Goal: Information Seeking & Learning: Learn about a topic

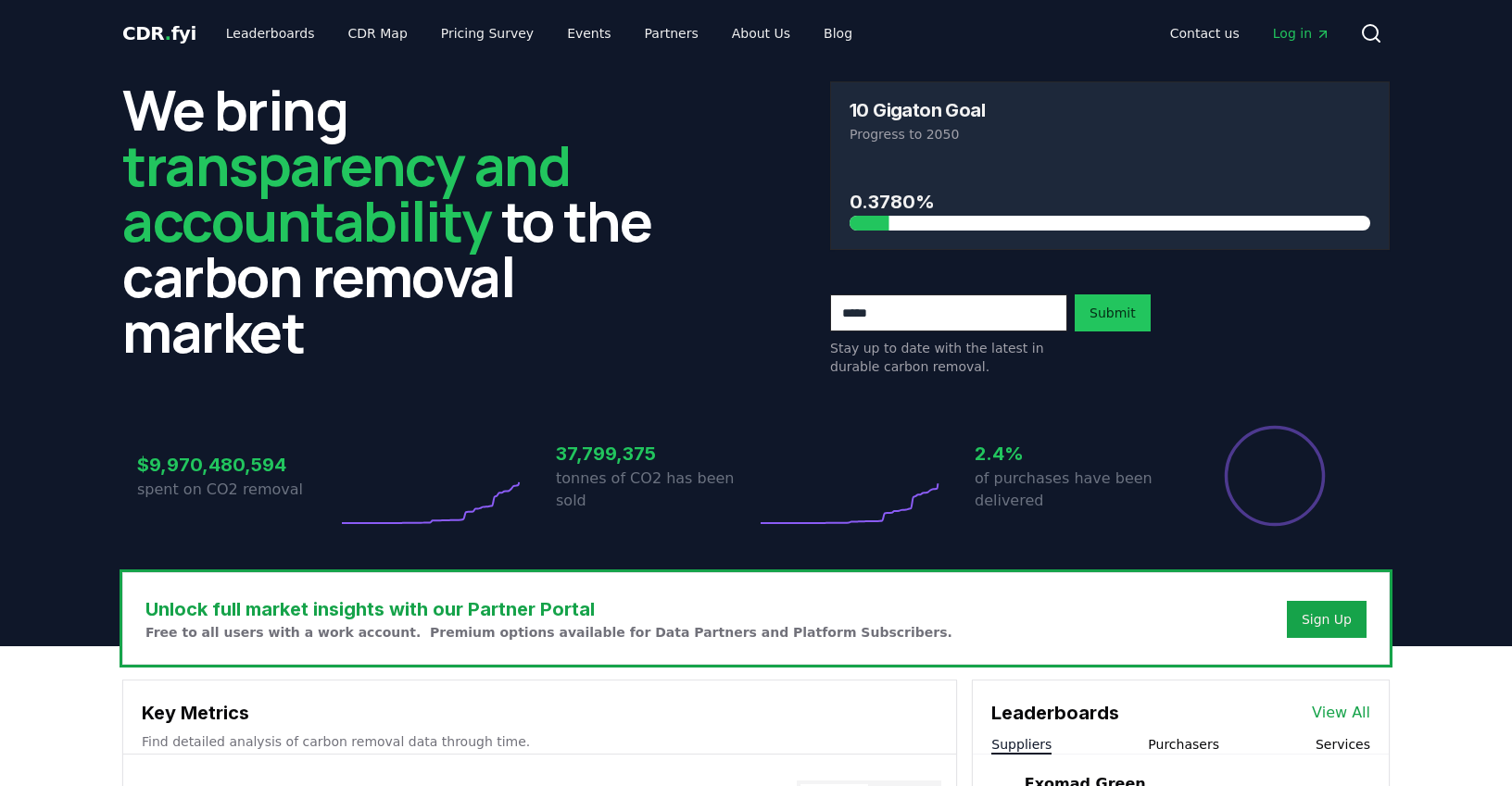
click at [1305, 36] on span "Log in" at bounding box center [1301, 33] width 57 height 19
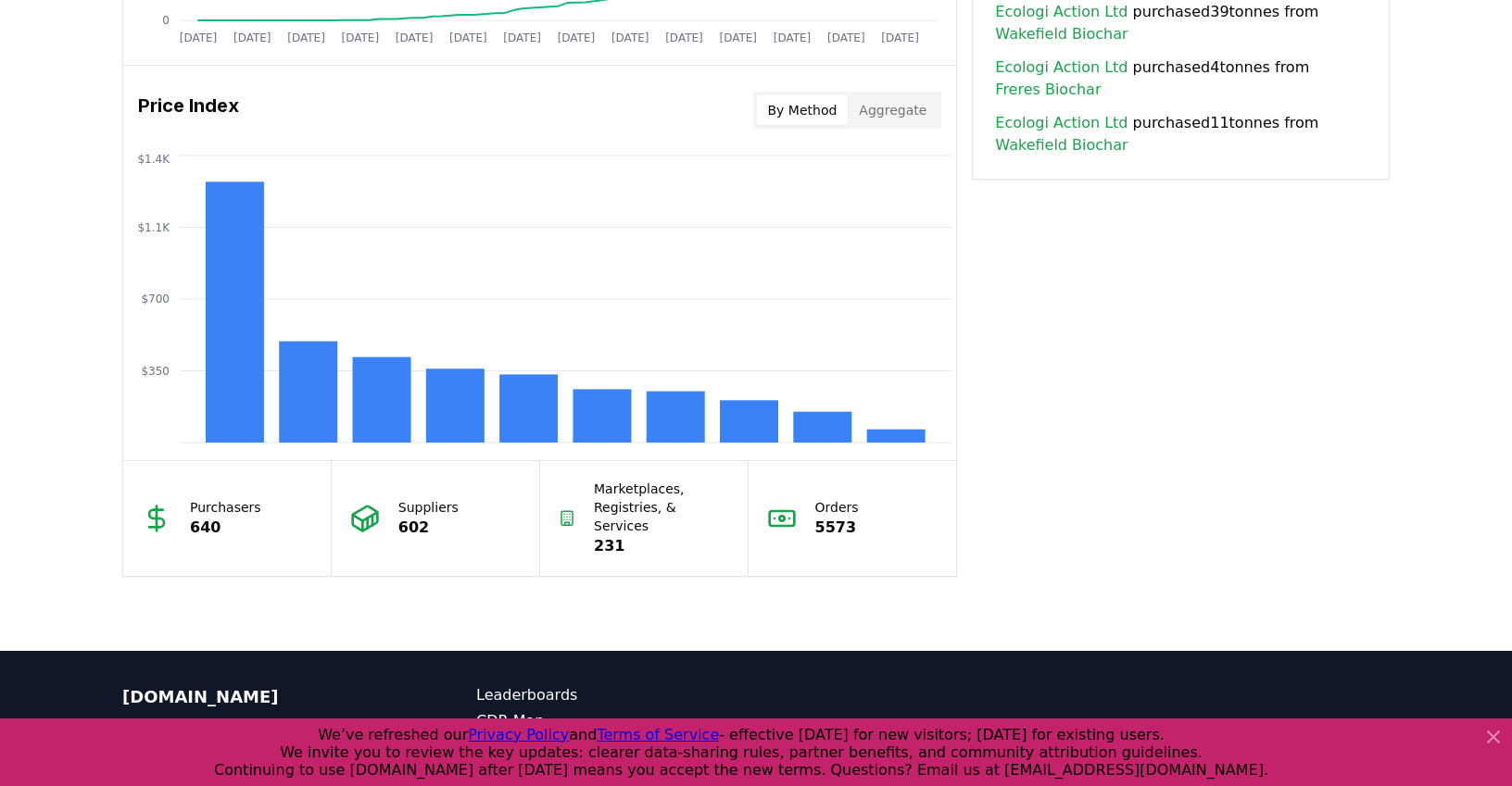
scroll to position [1621, 0]
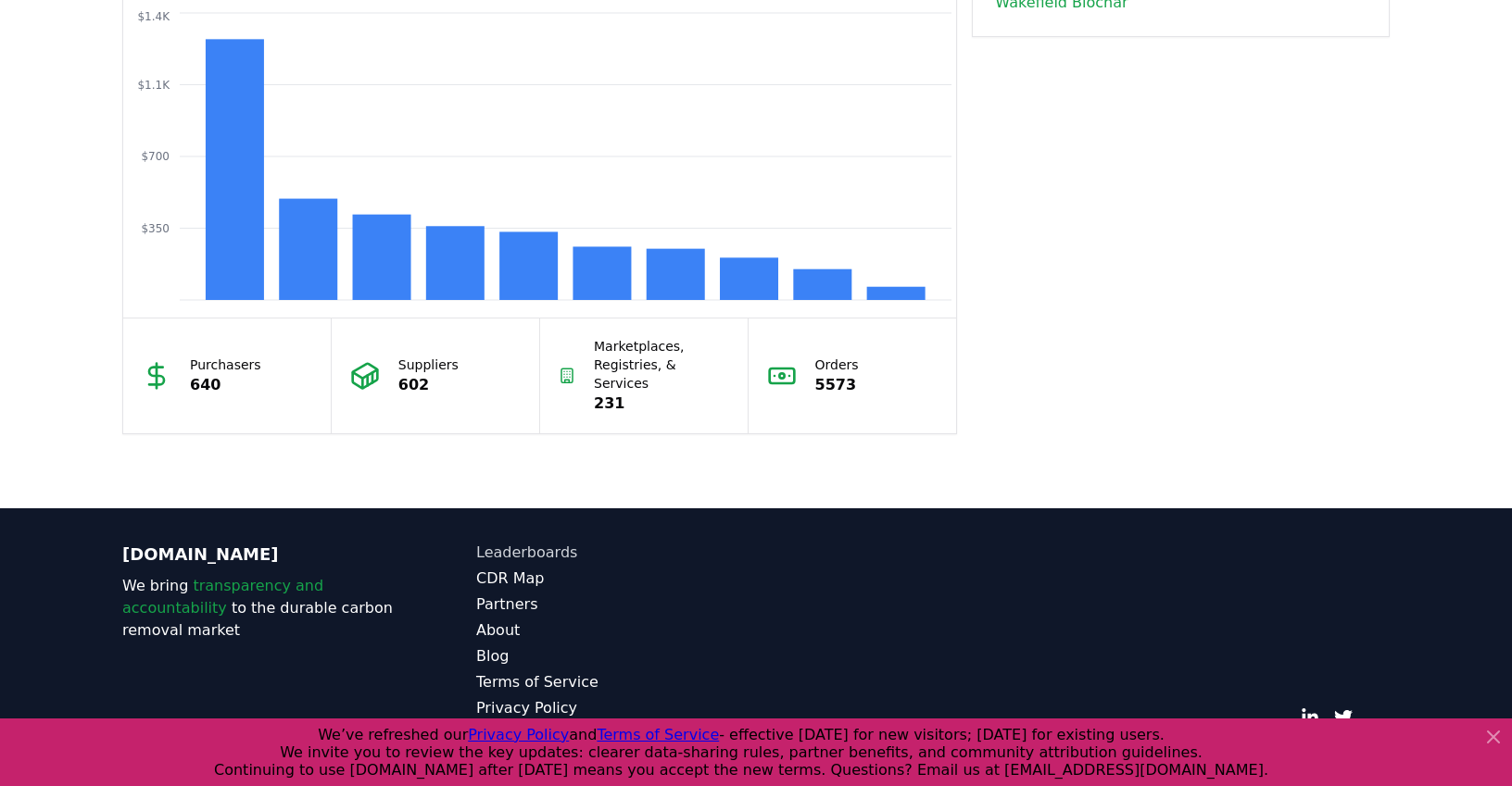
click at [552, 542] on link "Leaderboards" at bounding box center [616, 553] width 280 height 22
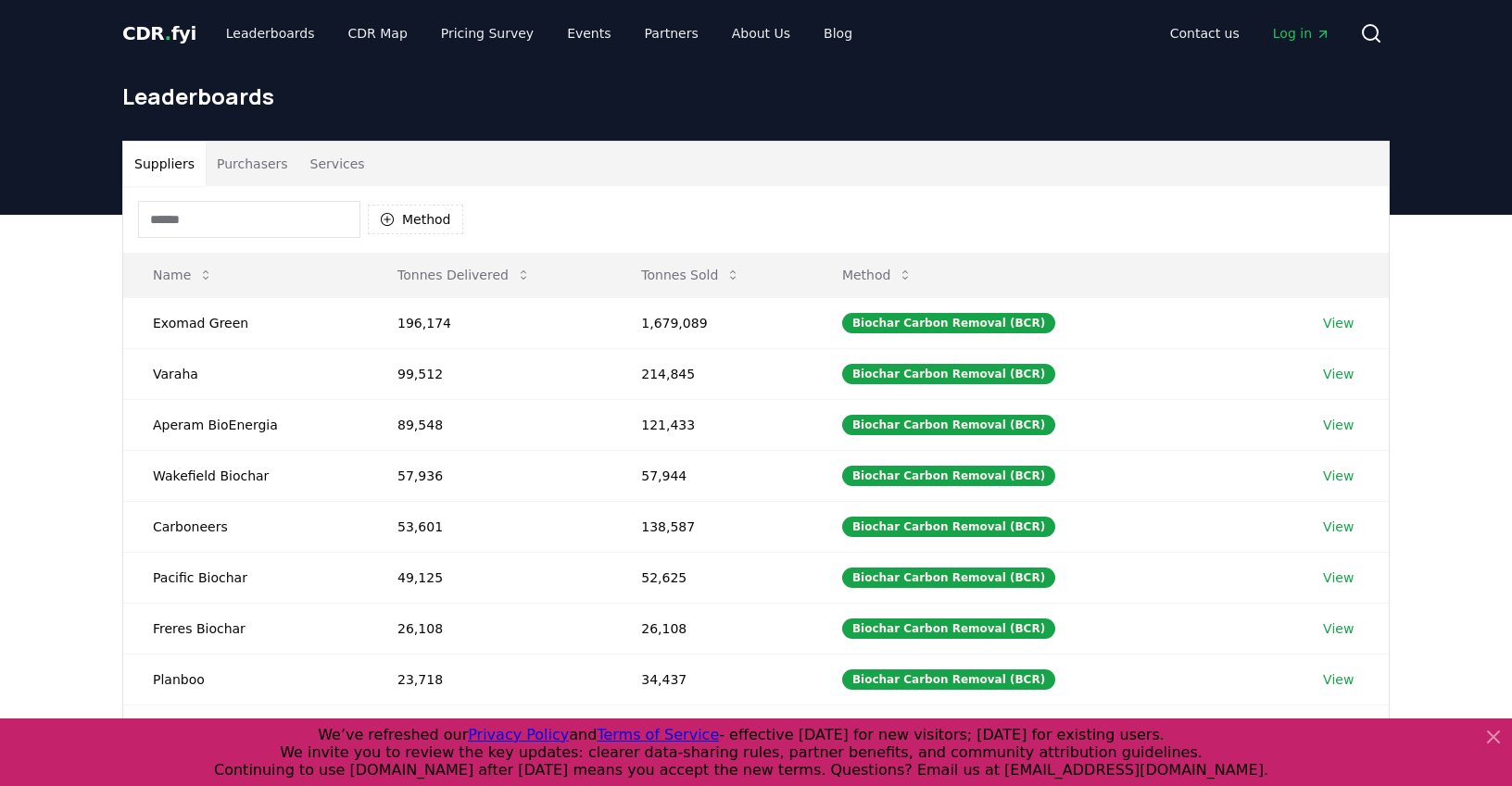
click at [264, 218] on input at bounding box center [249, 218] width 222 height 37
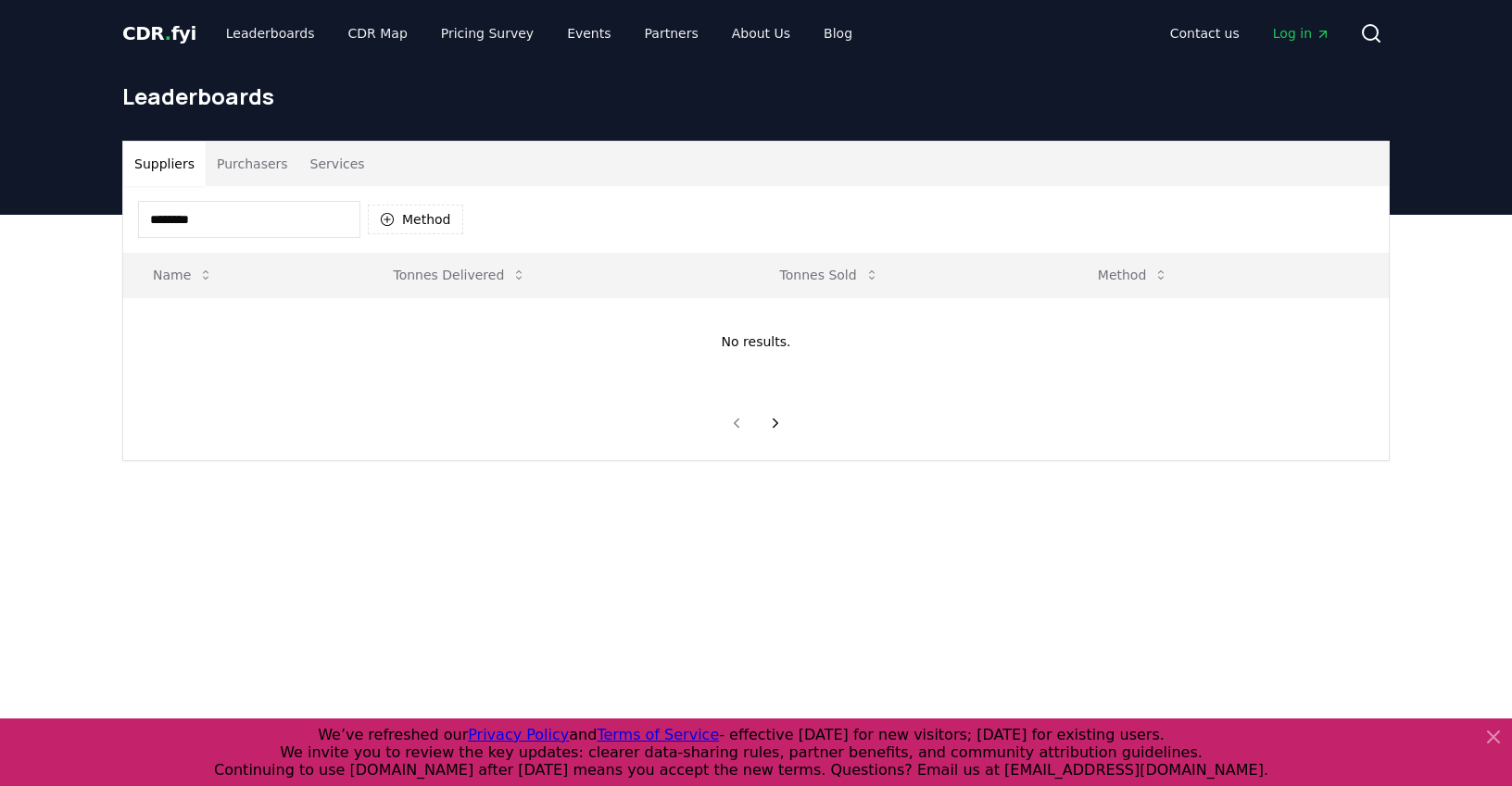
type input "*******"
click at [270, 167] on button "Purchasers" at bounding box center [252, 163] width 94 height 44
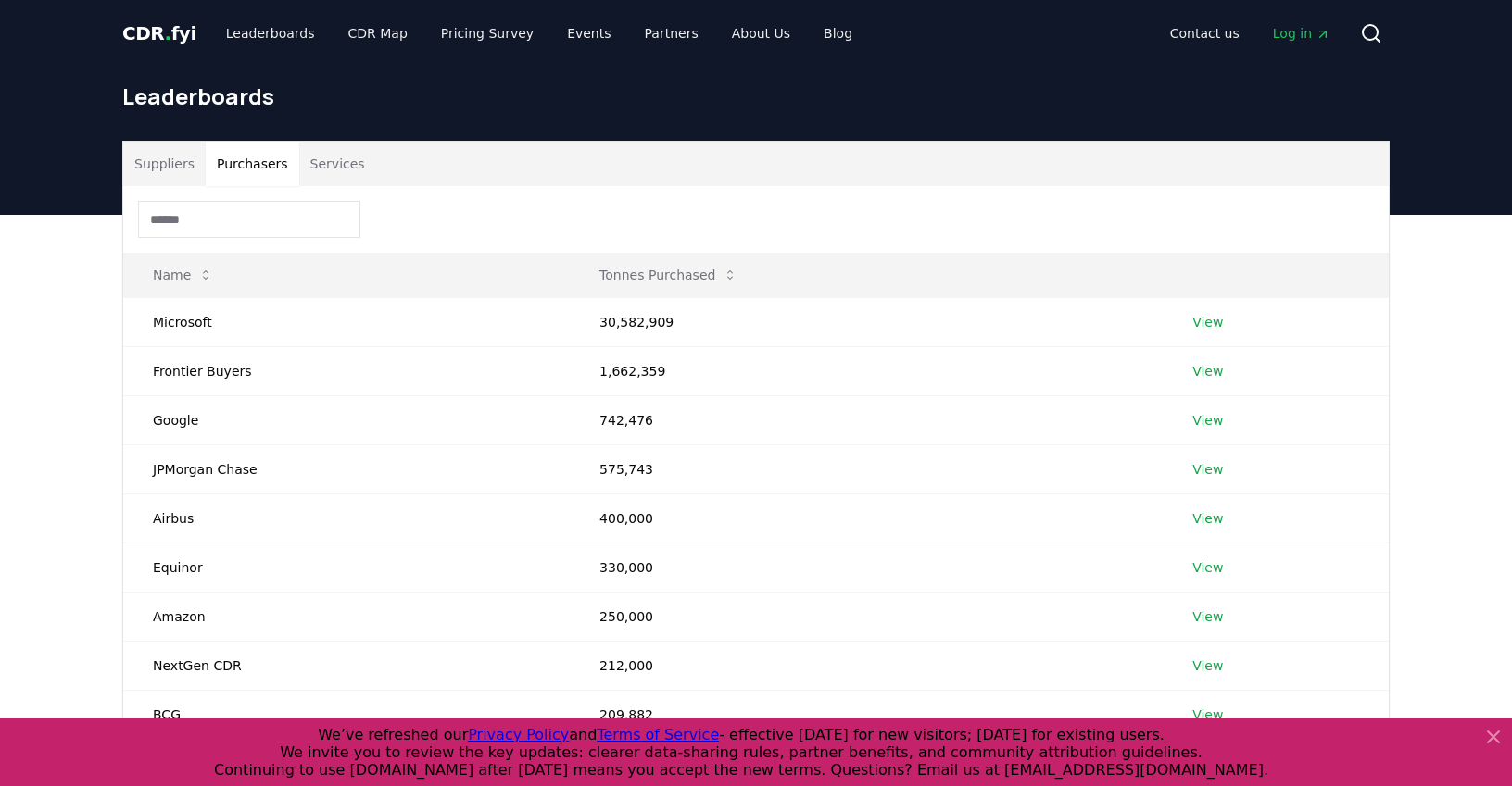
click at [256, 227] on input at bounding box center [249, 218] width 222 height 37
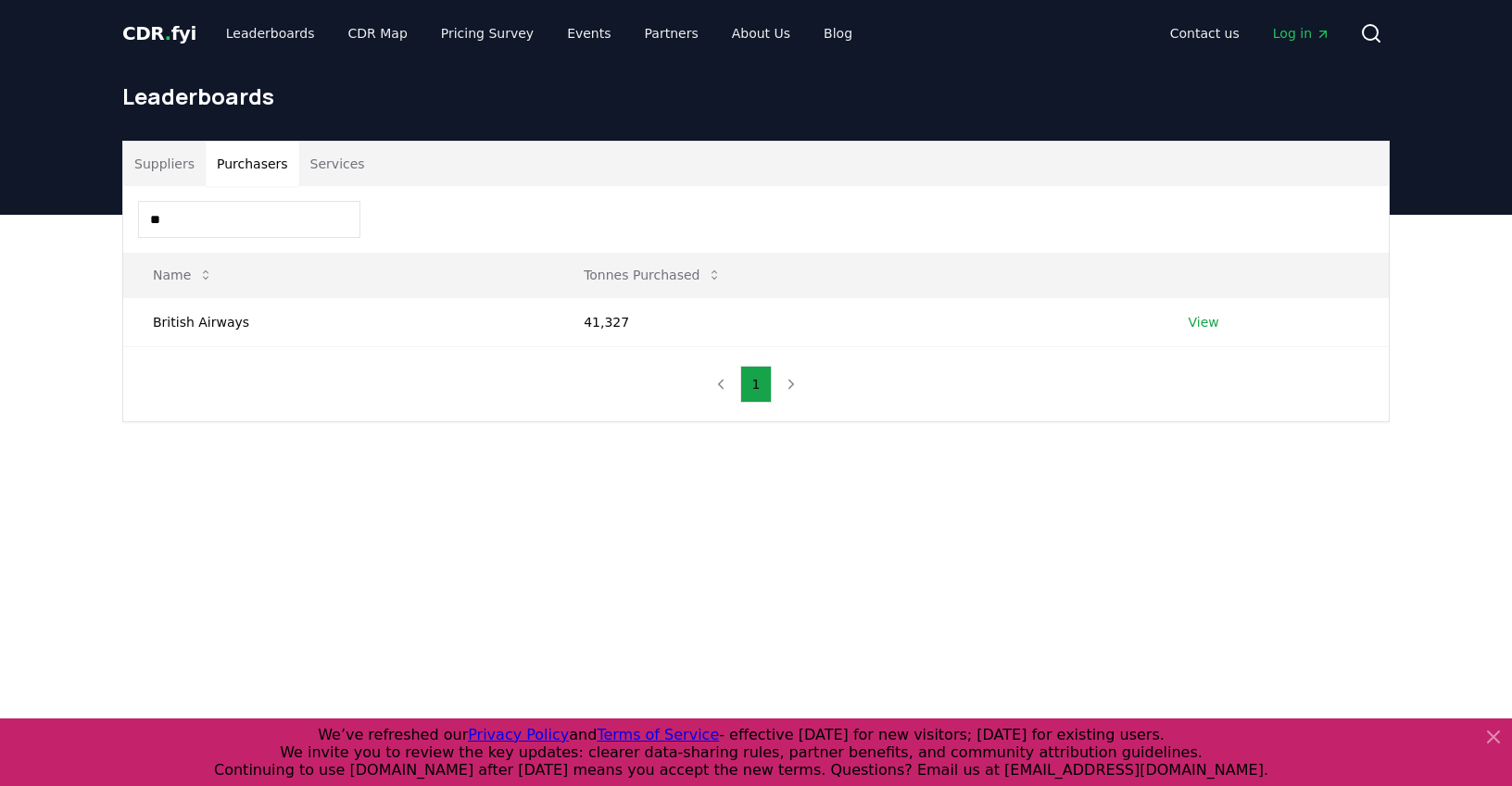
type input "*"
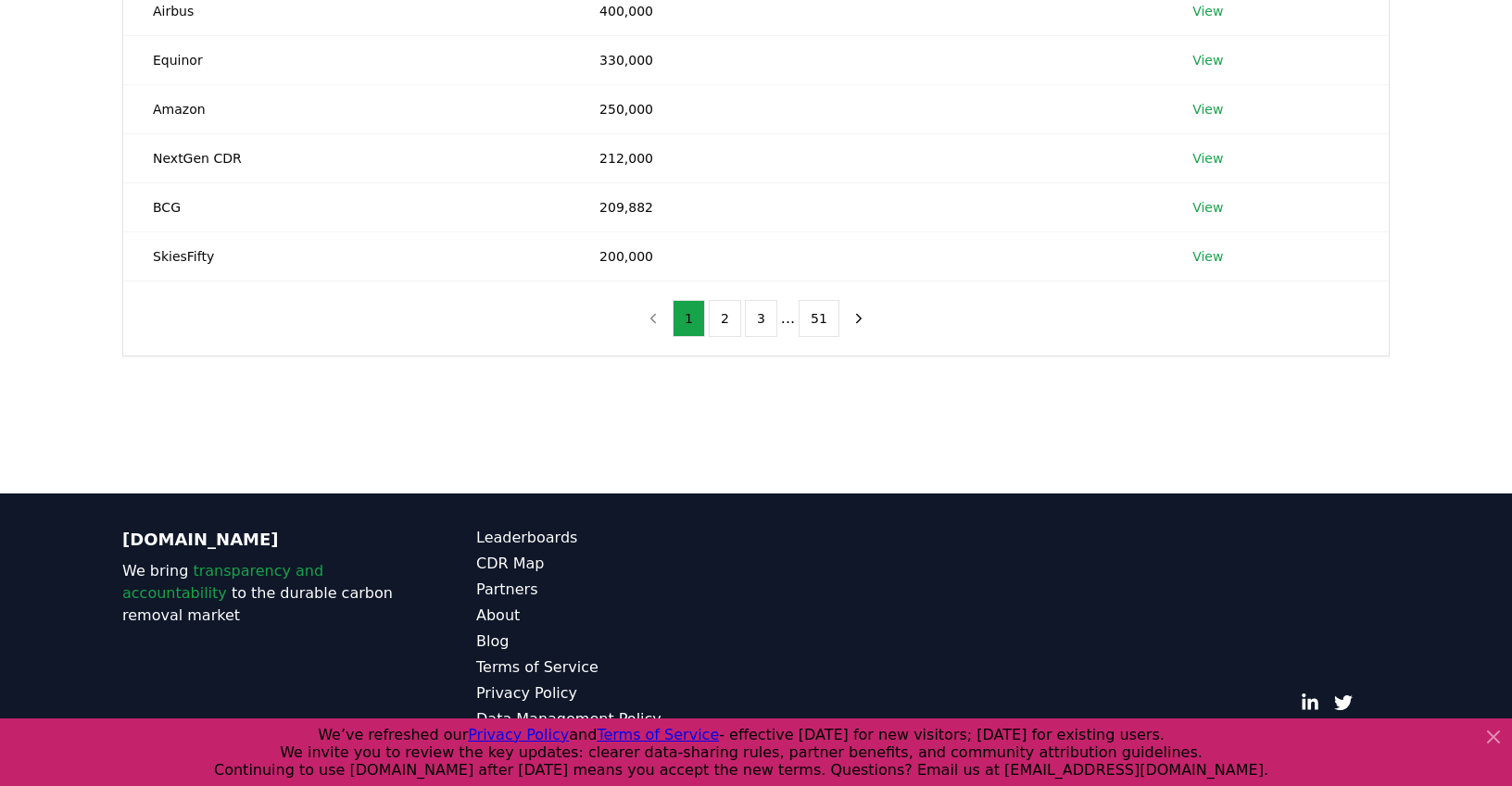
scroll to position [511, 0]
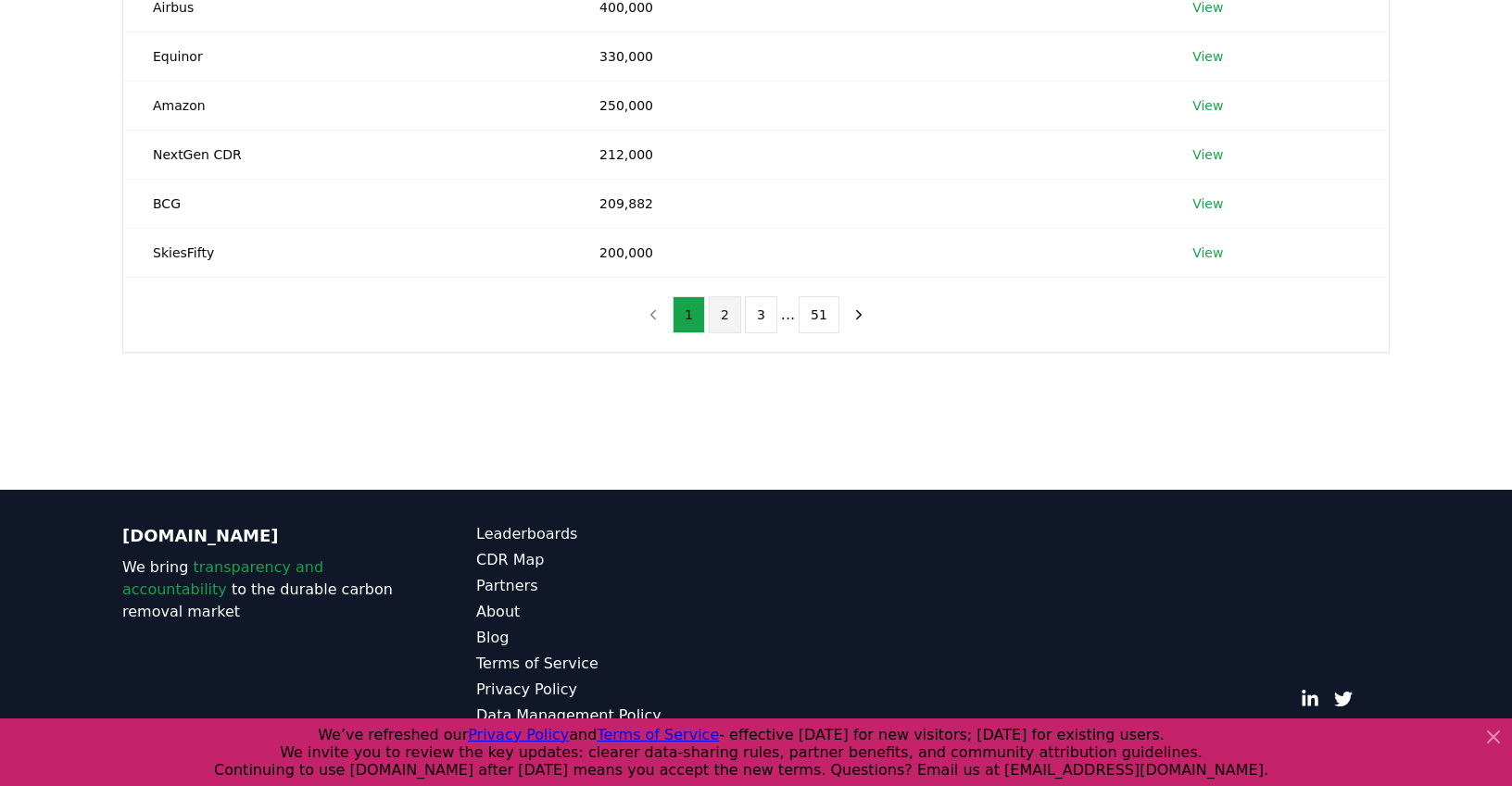
click at [721, 309] on button "2" at bounding box center [725, 314] width 33 height 37
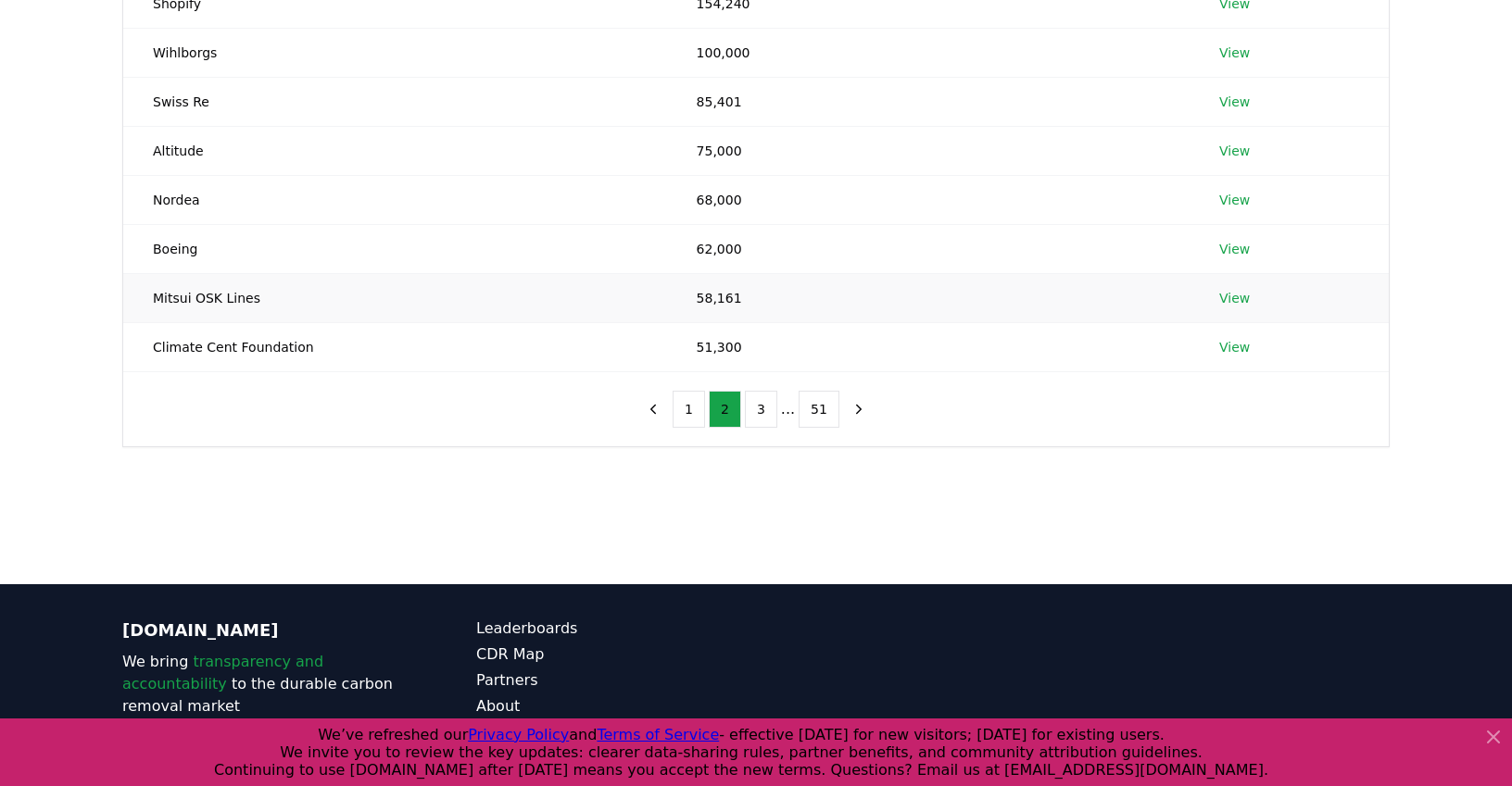
scroll to position [320, 0]
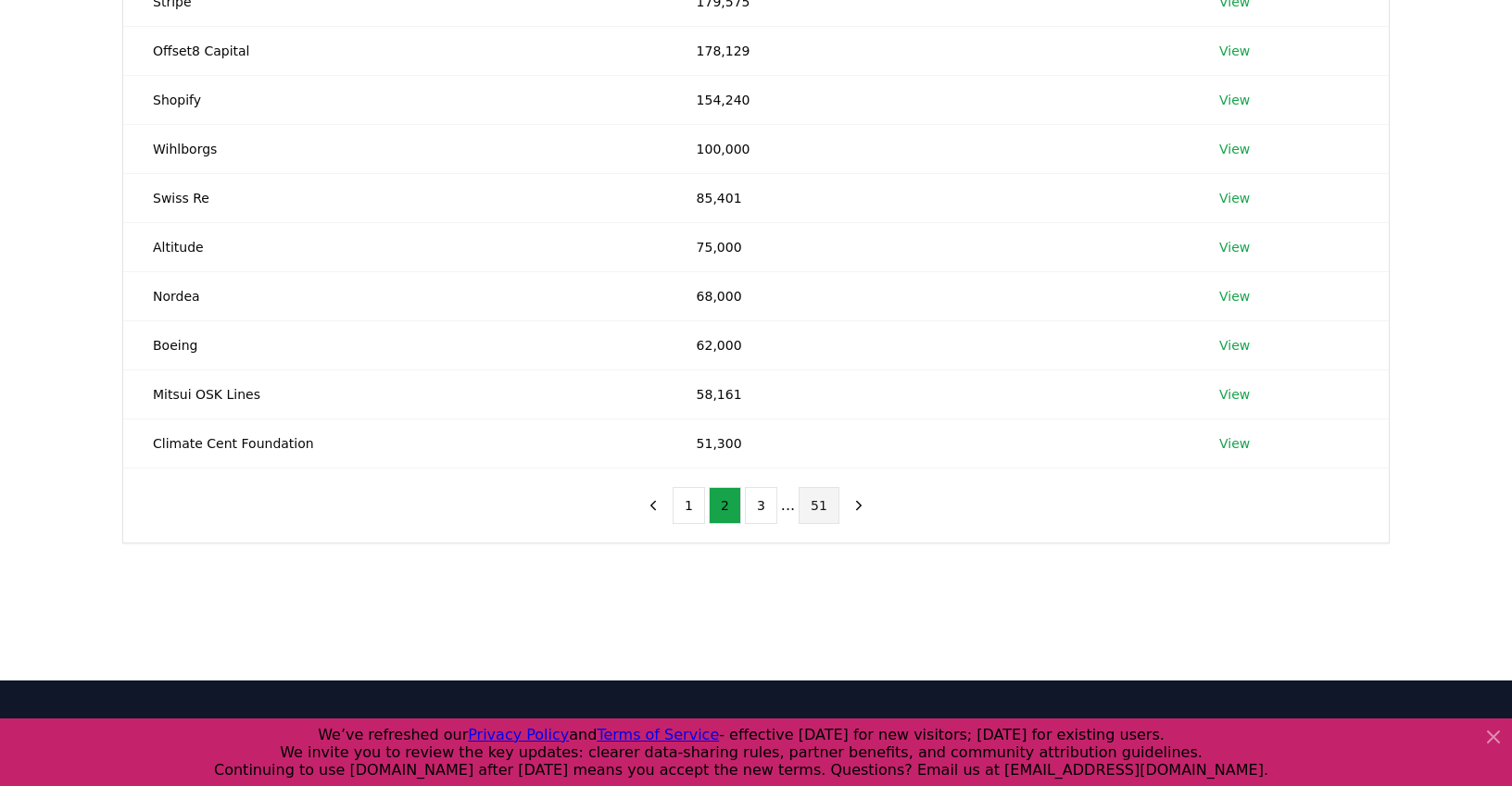
click at [821, 517] on button "51" at bounding box center [819, 505] width 41 height 37
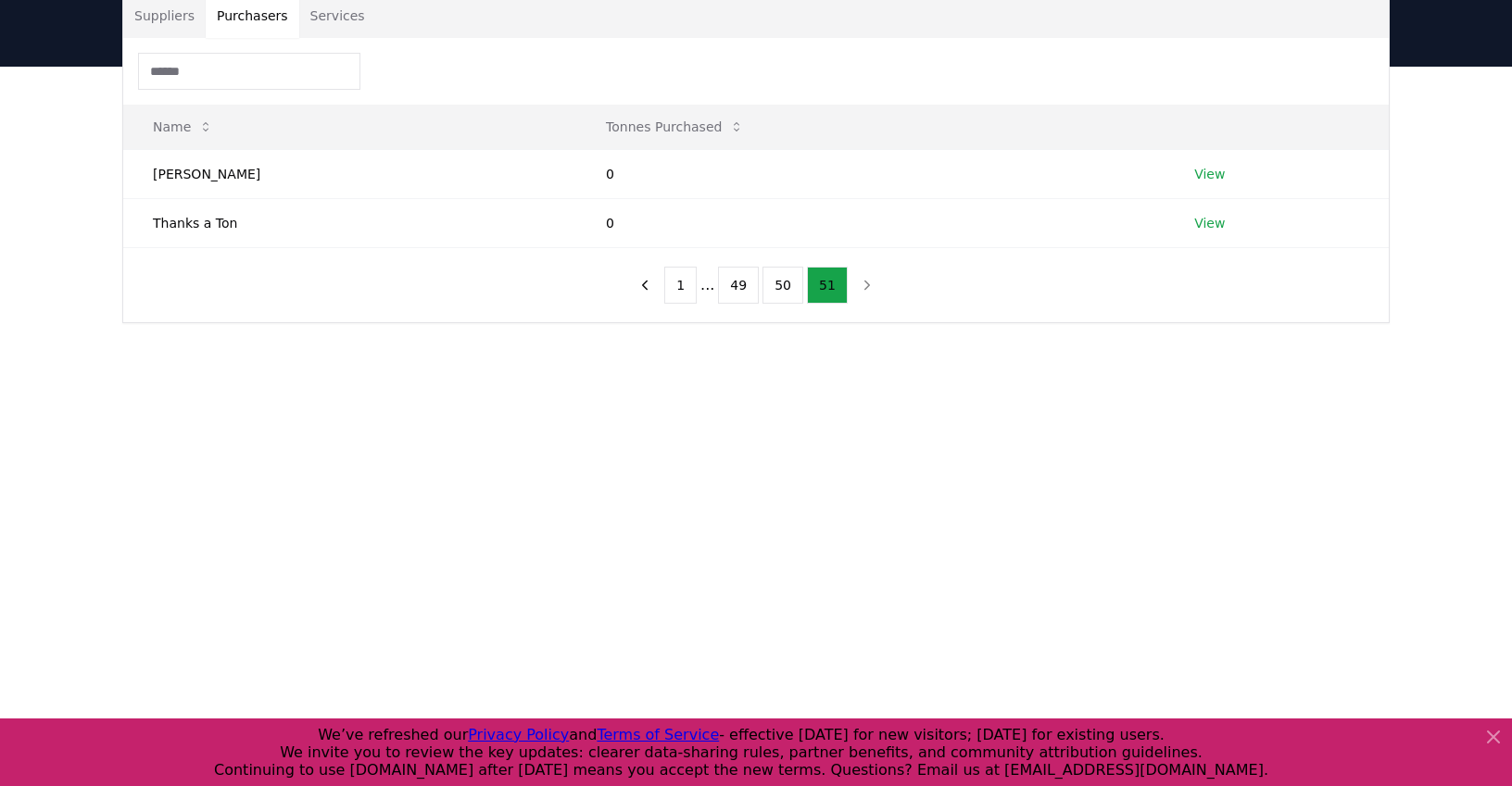
scroll to position [0, 0]
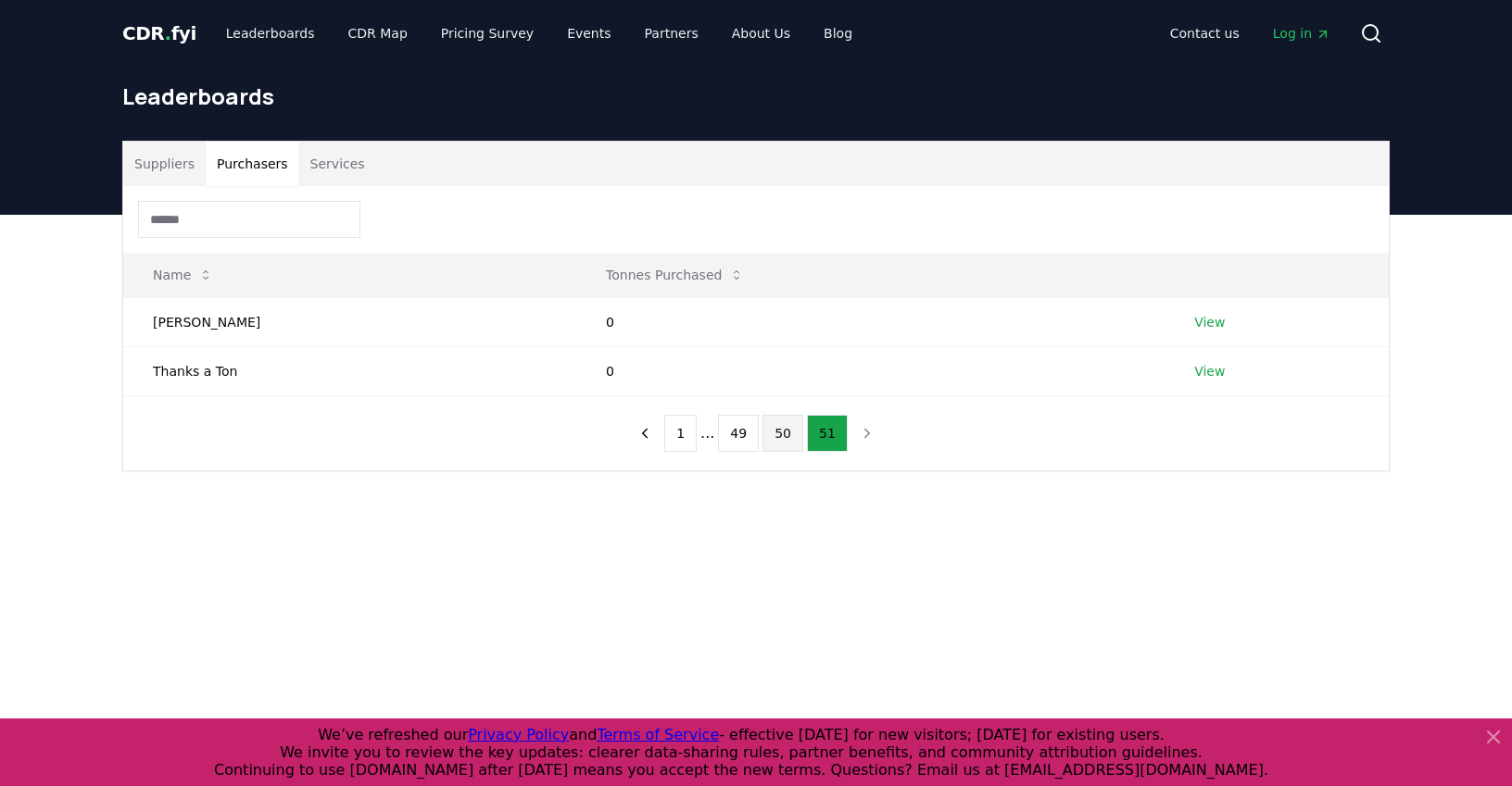
click at [790, 439] on button "50" at bounding box center [782, 433] width 41 height 37
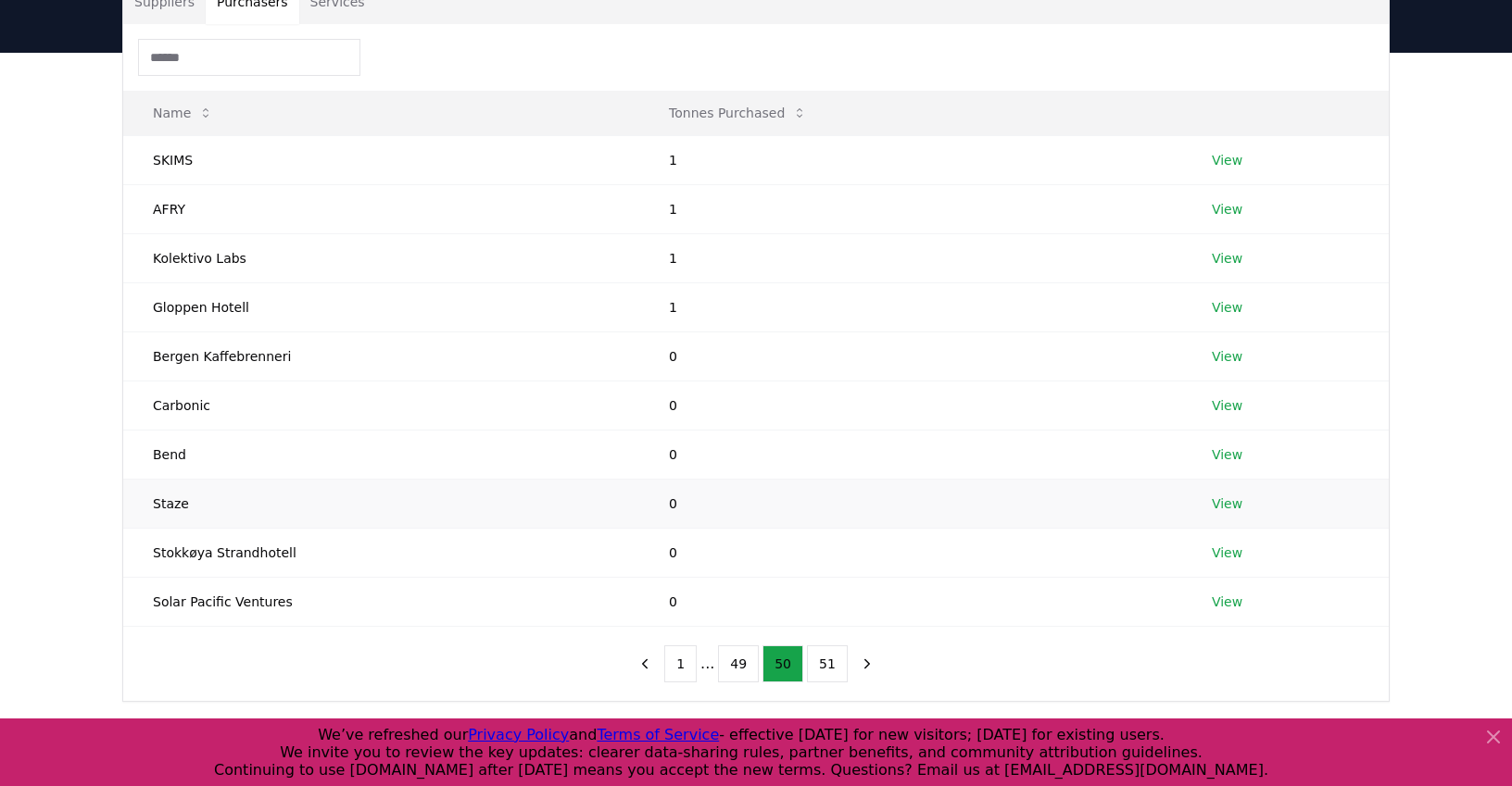
scroll to position [166, 0]
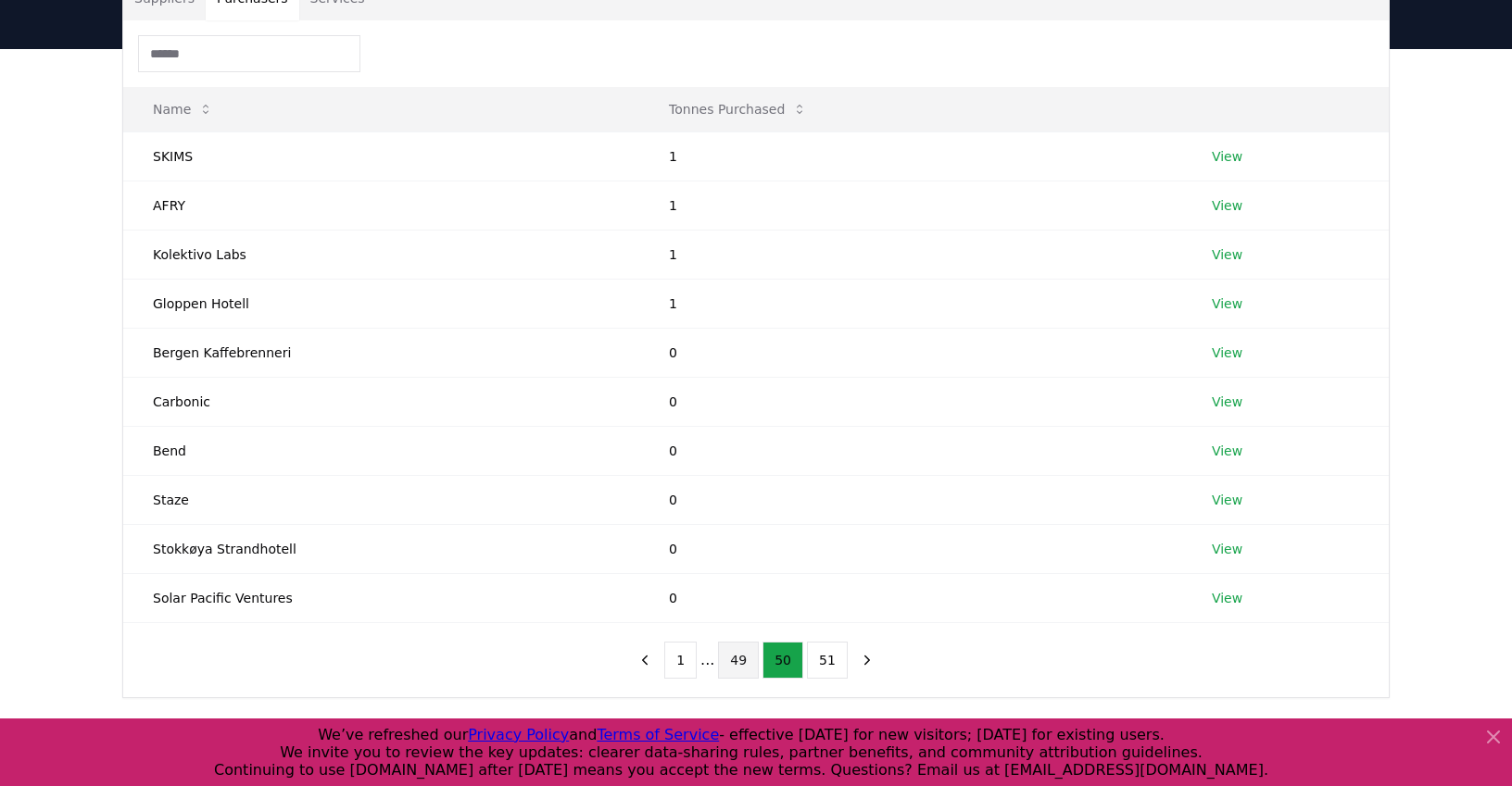
click at [749, 668] on button "49" at bounding box center [738, 659] width 41 height 37
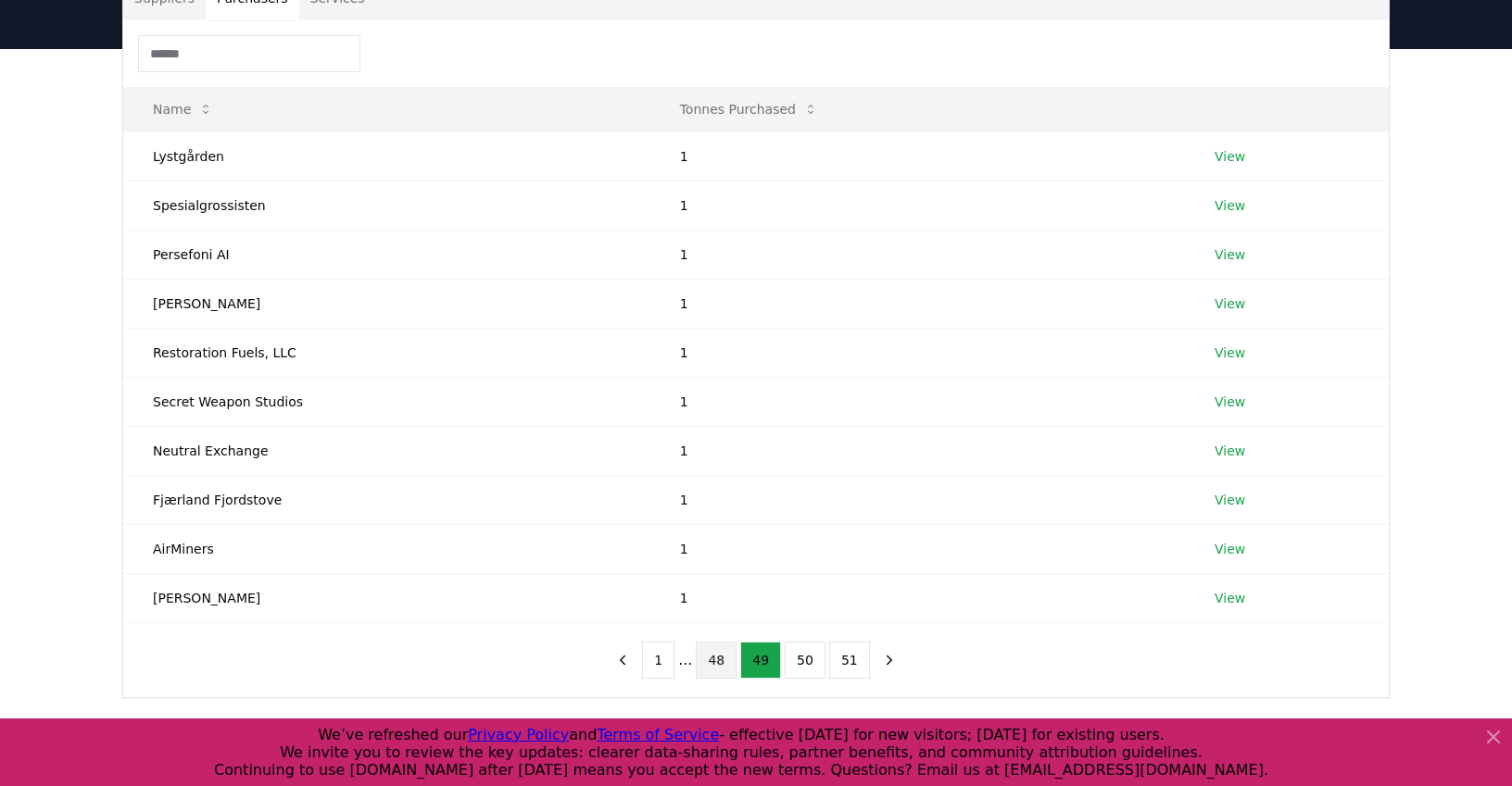
click at [719, 672] on button "48" at bounding box center [716, 659] width 41 height 37
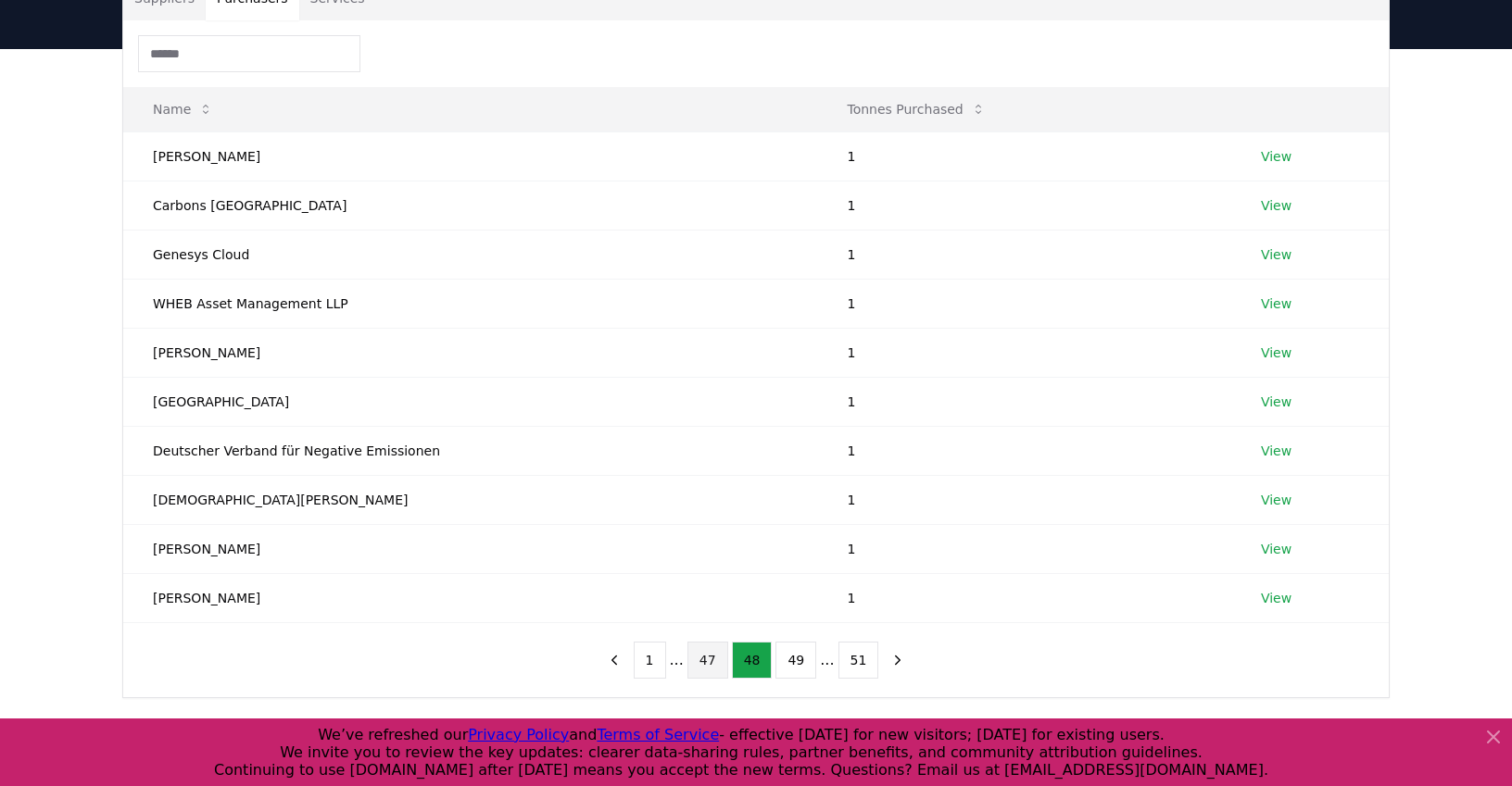
click at [712, 668] on button "47" at bounding box center [707, 659] width 41 height 37
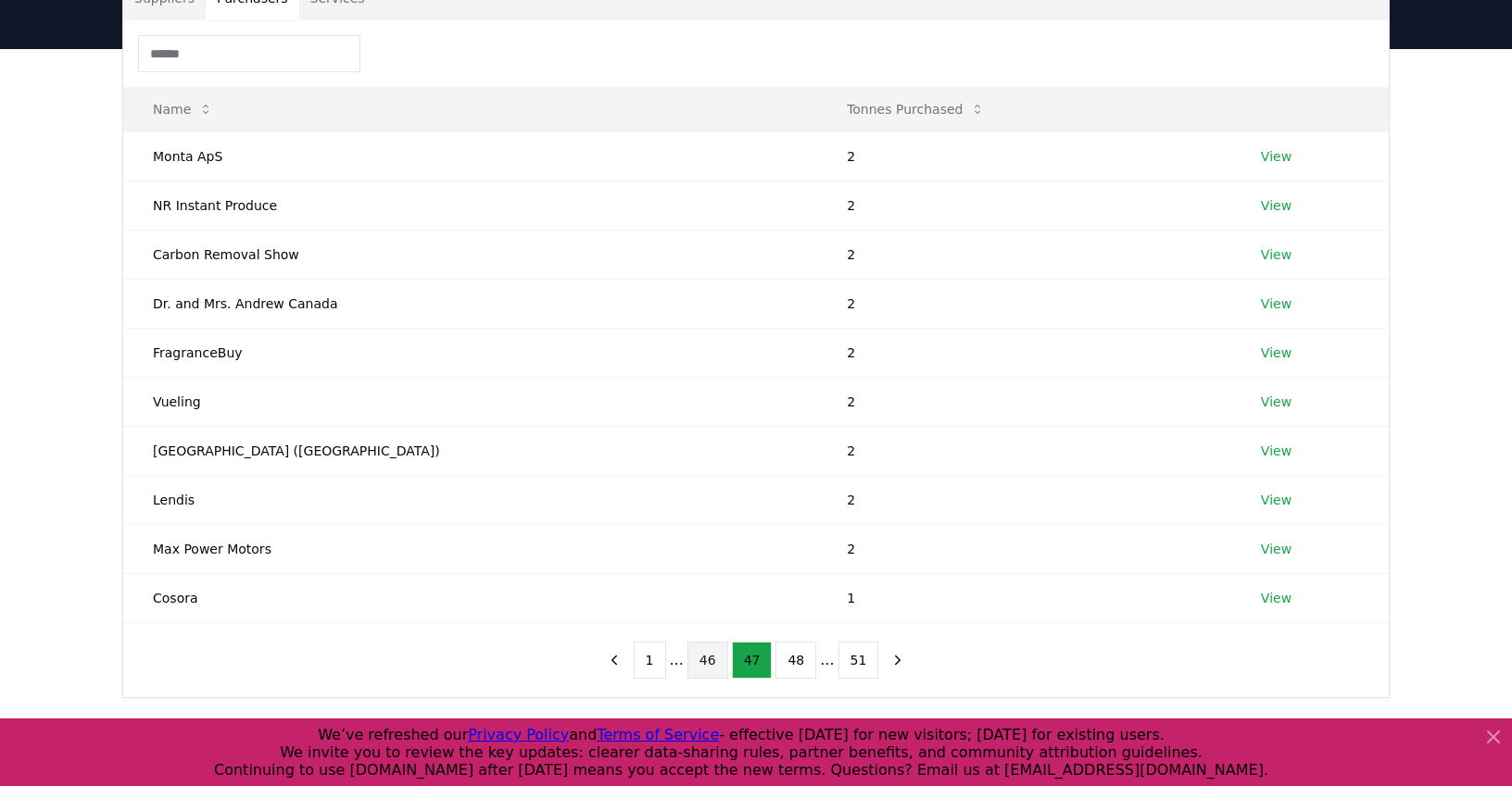
click at [716, 664] on button "46" at bounding box center [707, 659] width 41 height 37
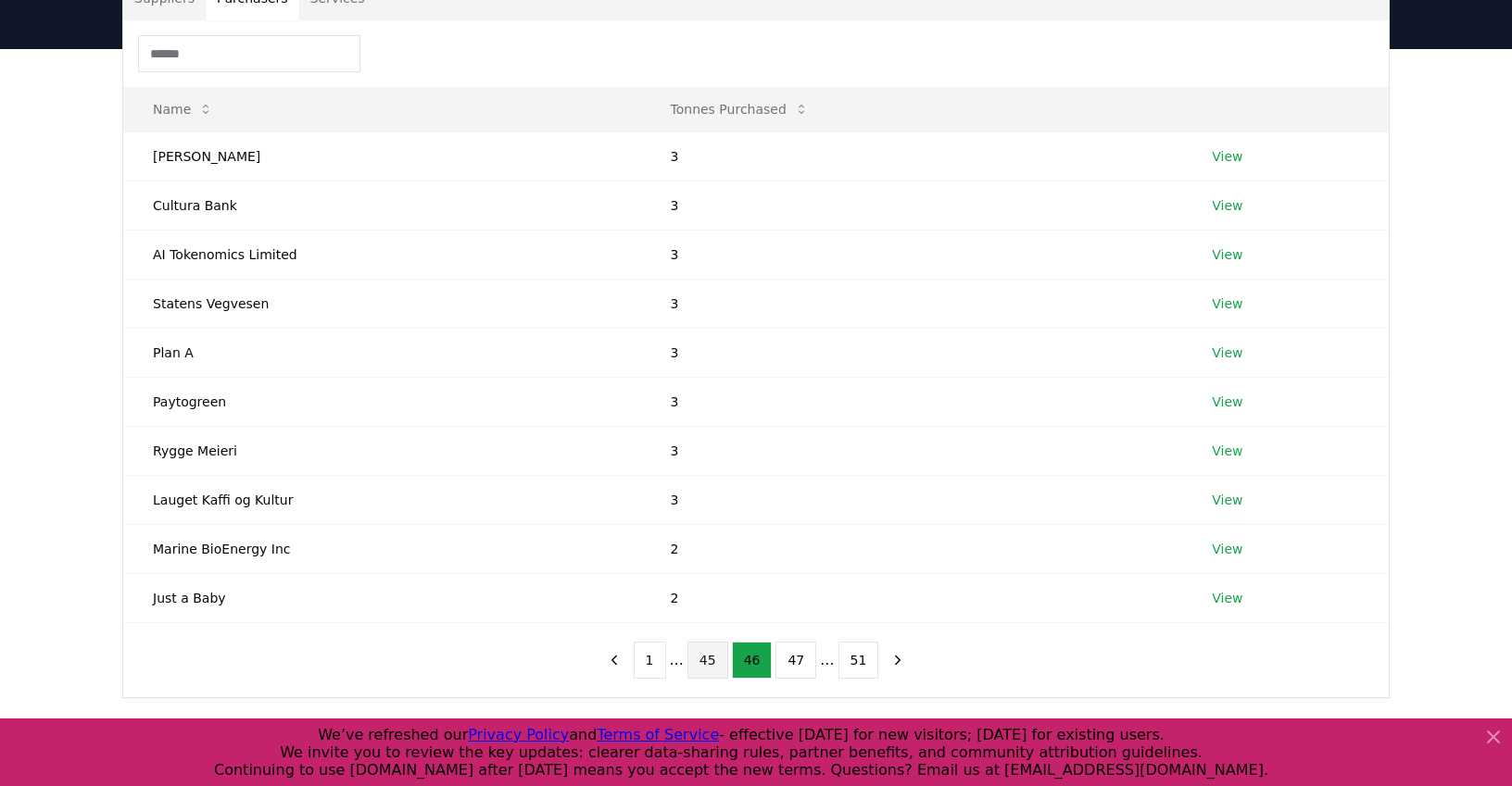
click at [719, 666] on button "45" at bounding box center [707, 659] width 41 height 37
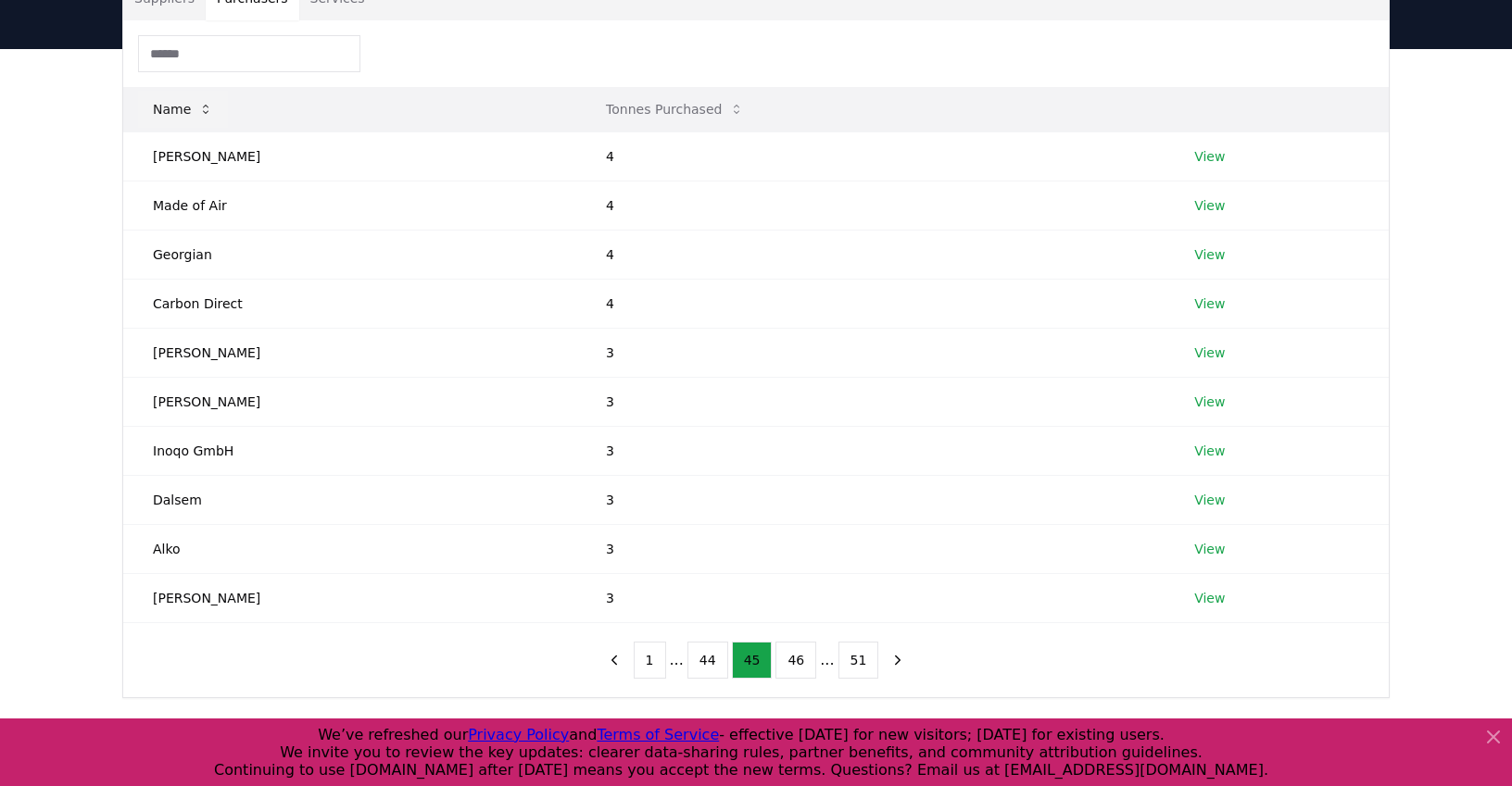
click at [167, 109] on button "Name" at bounding box center [183, 109] width 90 height 37
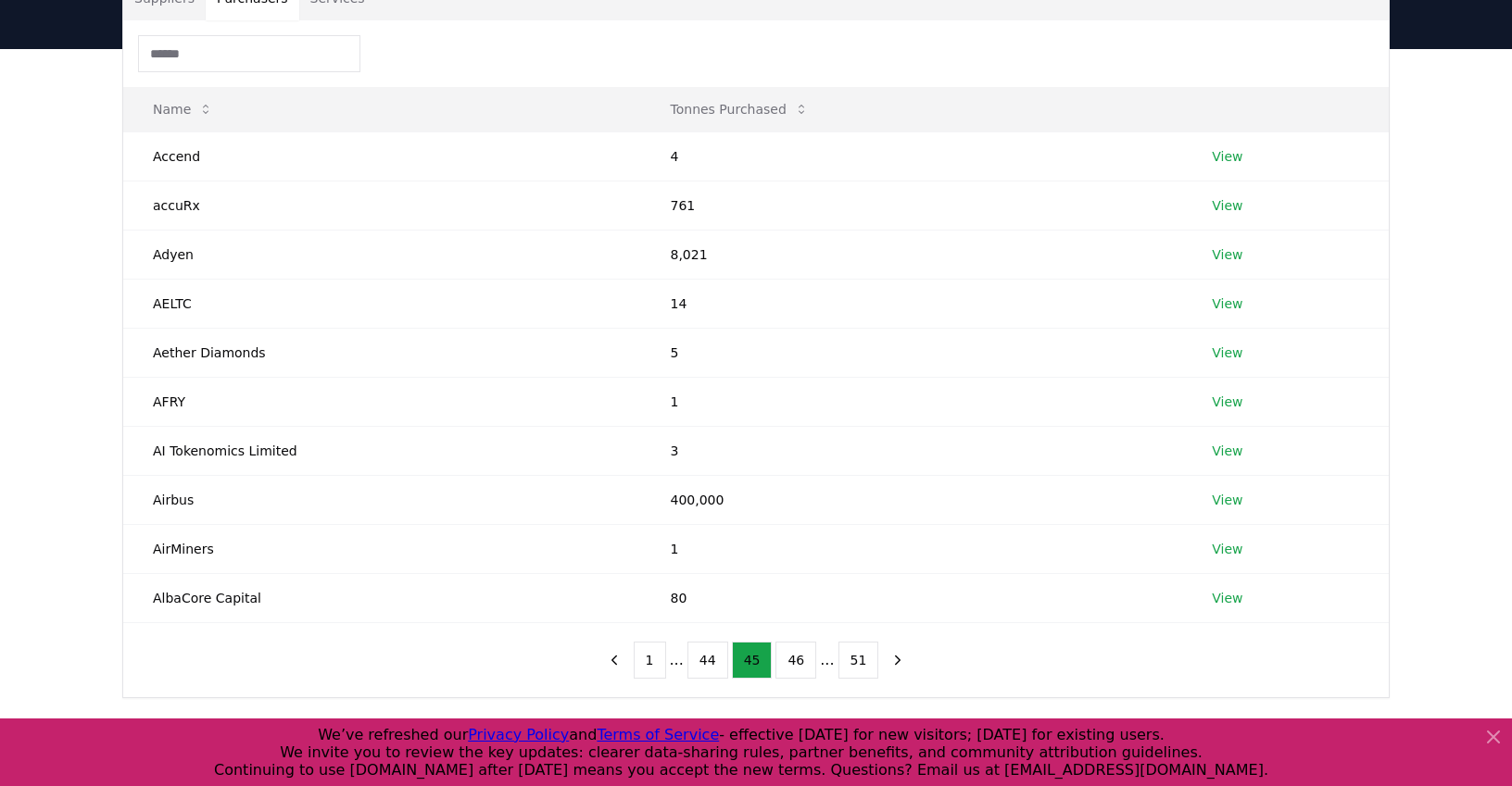
click at [205, 57] on input at bounding box center [249, 53] width 222 height 37
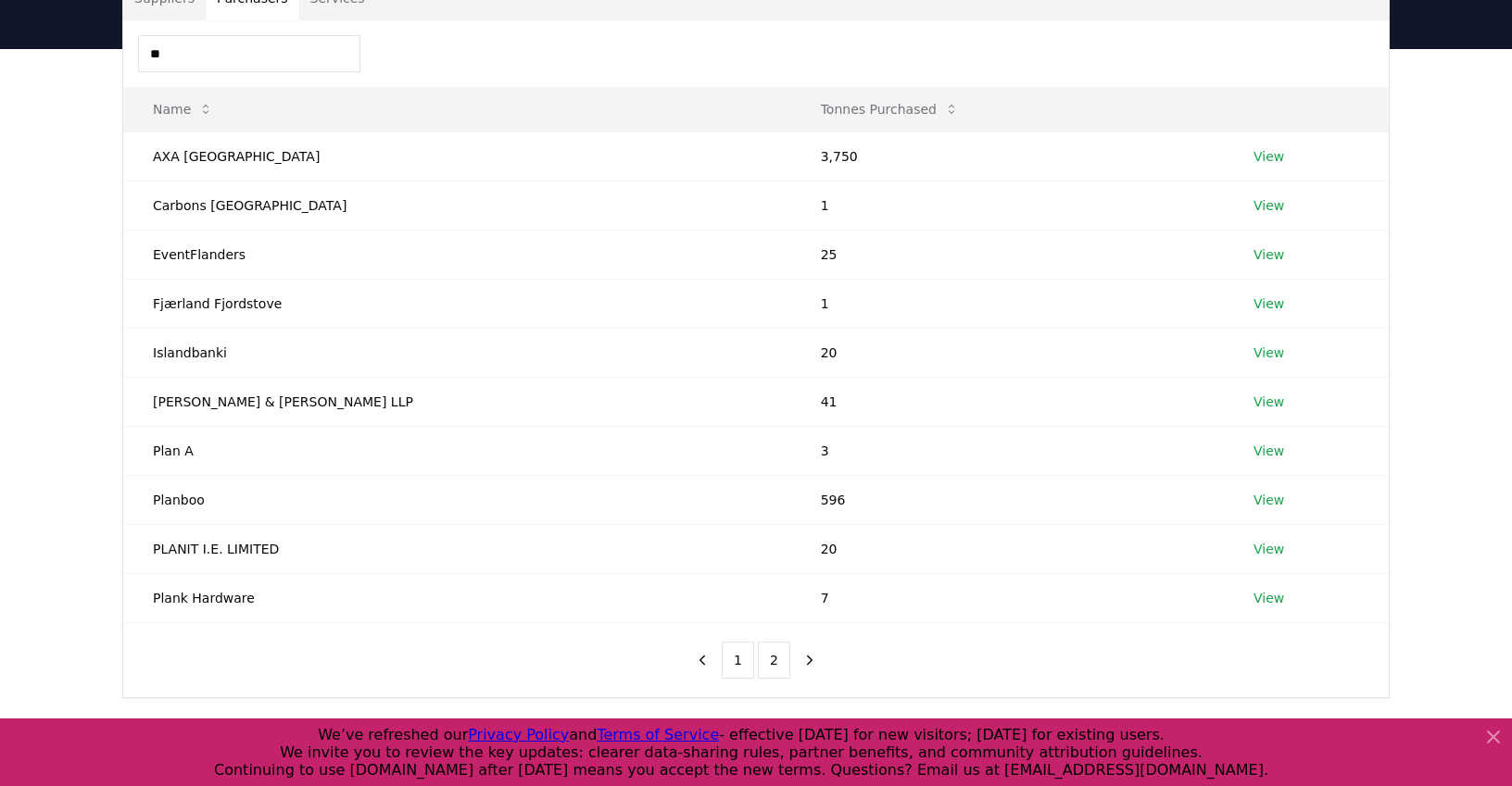
type input "*"
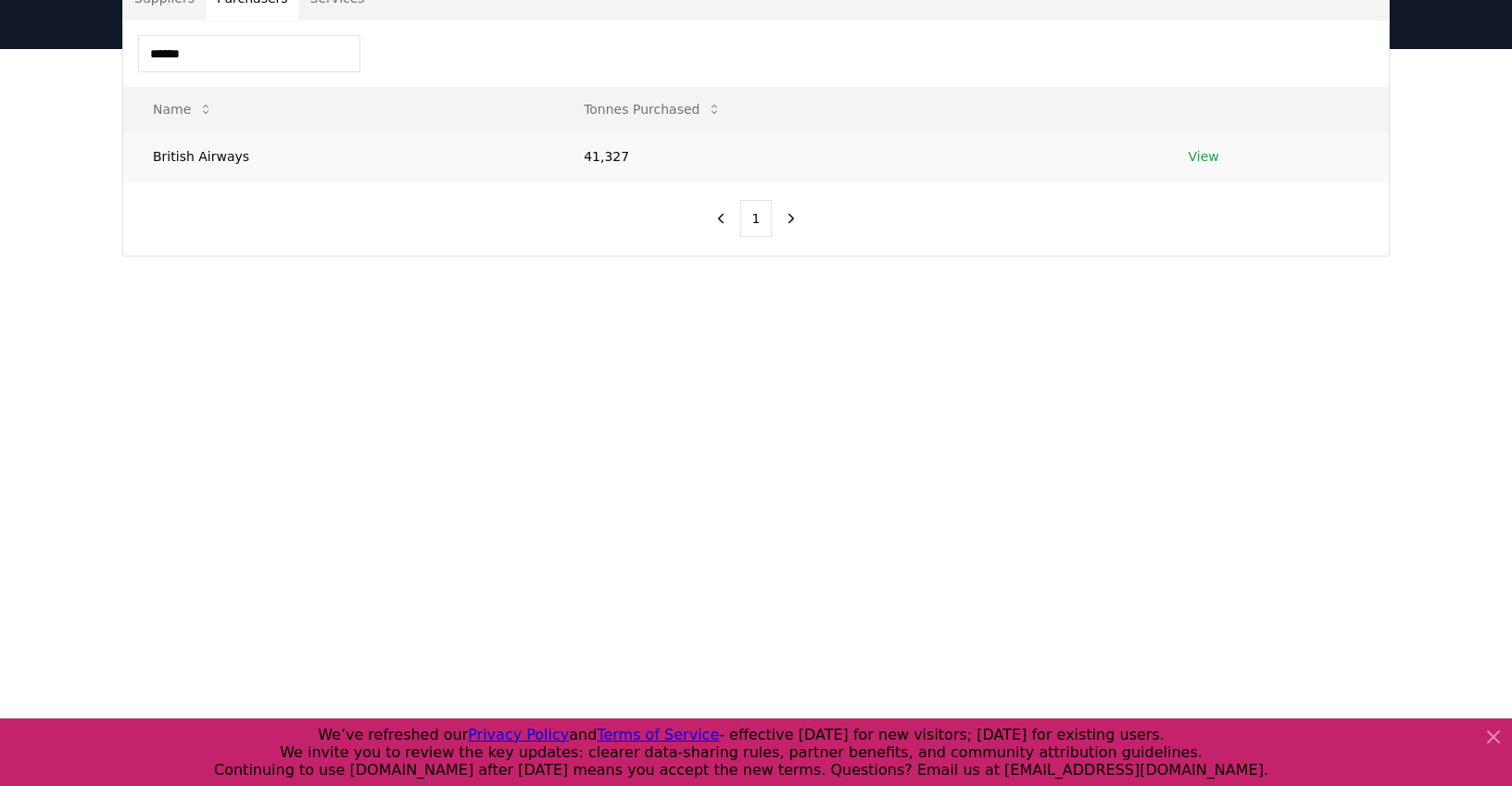
type input "******"
click at [1211, 161] on link "View" at bounding box center [1203, 156] width 31 height 19
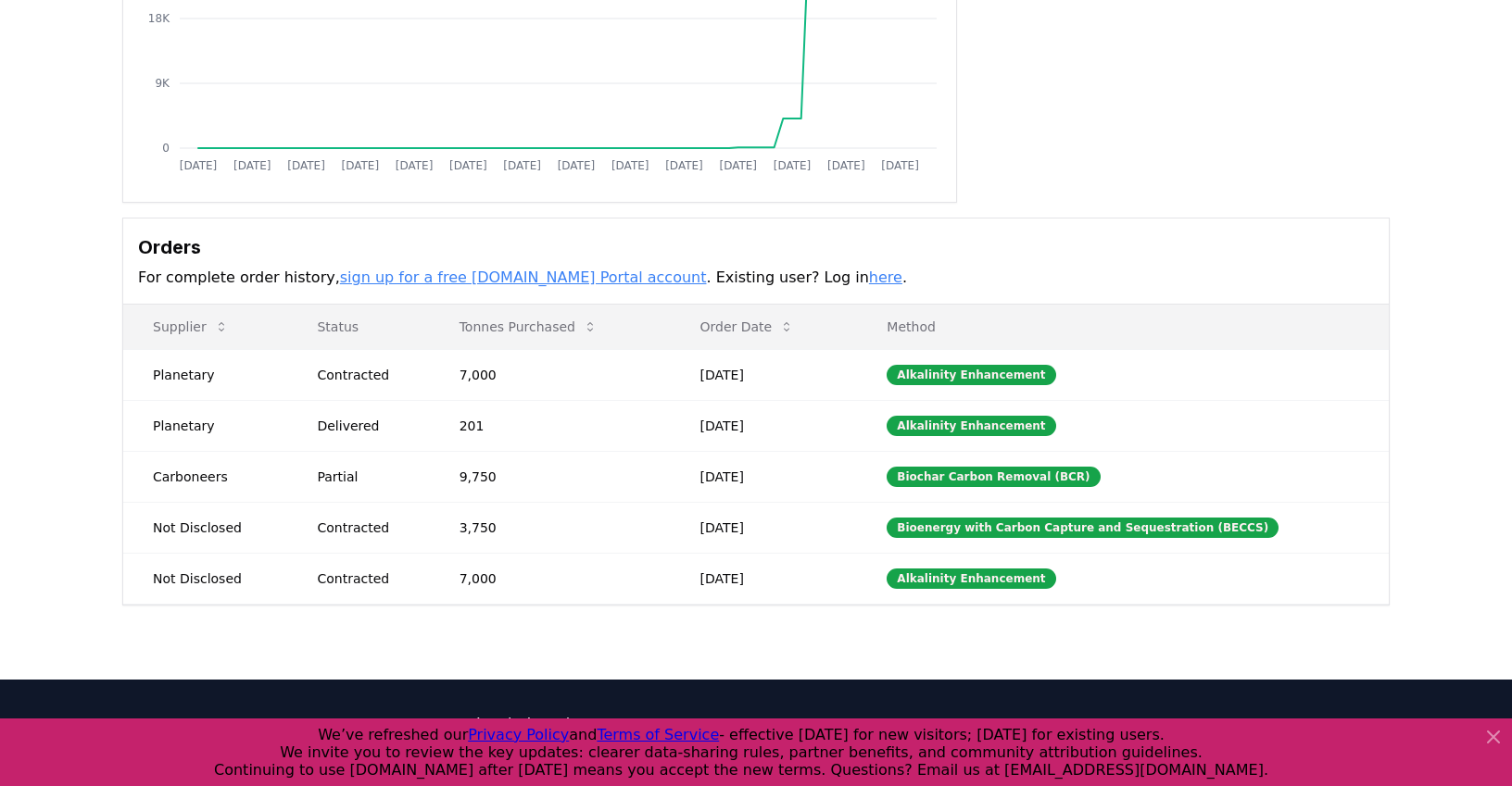
scroll to position [393, 0]
